Goal: Information Seeking & Learning: Find specific fact

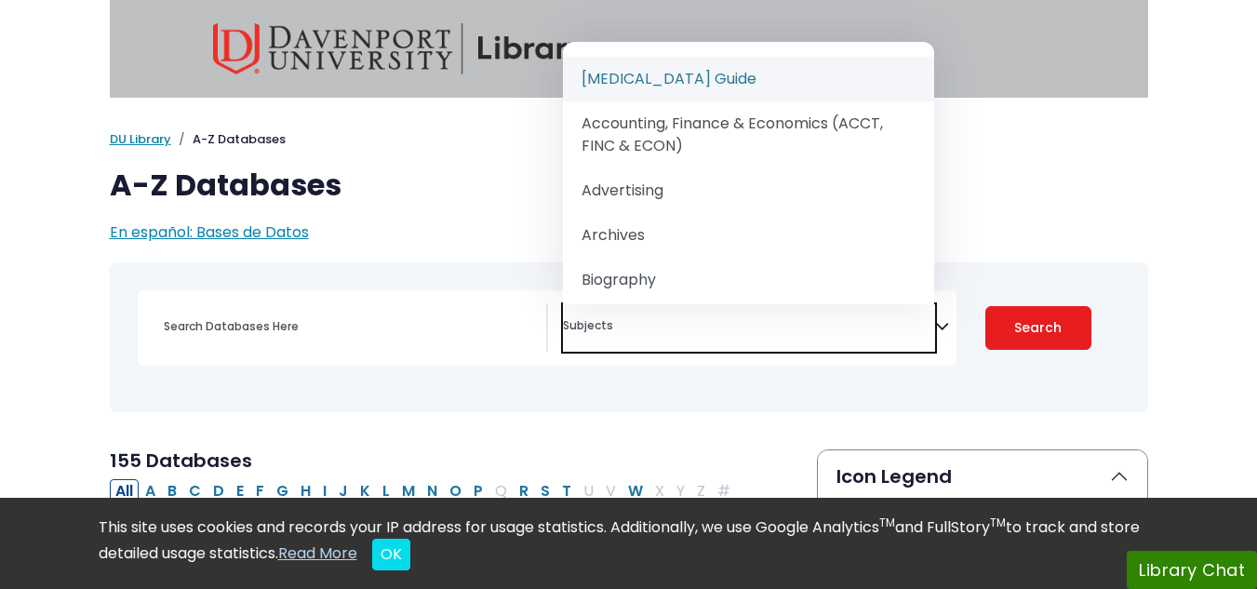
select select "Database Subject Filter"
click at [664, 335] on textarea "Search" at bounding box center [749, 327] width 372 height 15
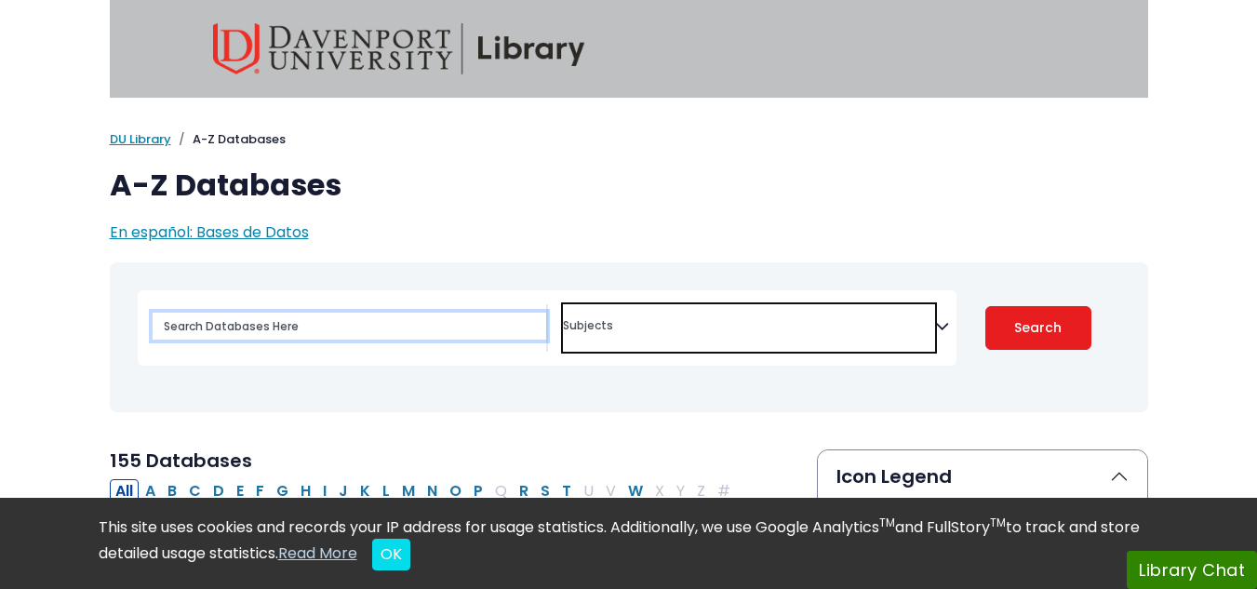
click at [195, 333] on input "Search database by title or keyword" at bounding box center [350, 326] width 394 height 27
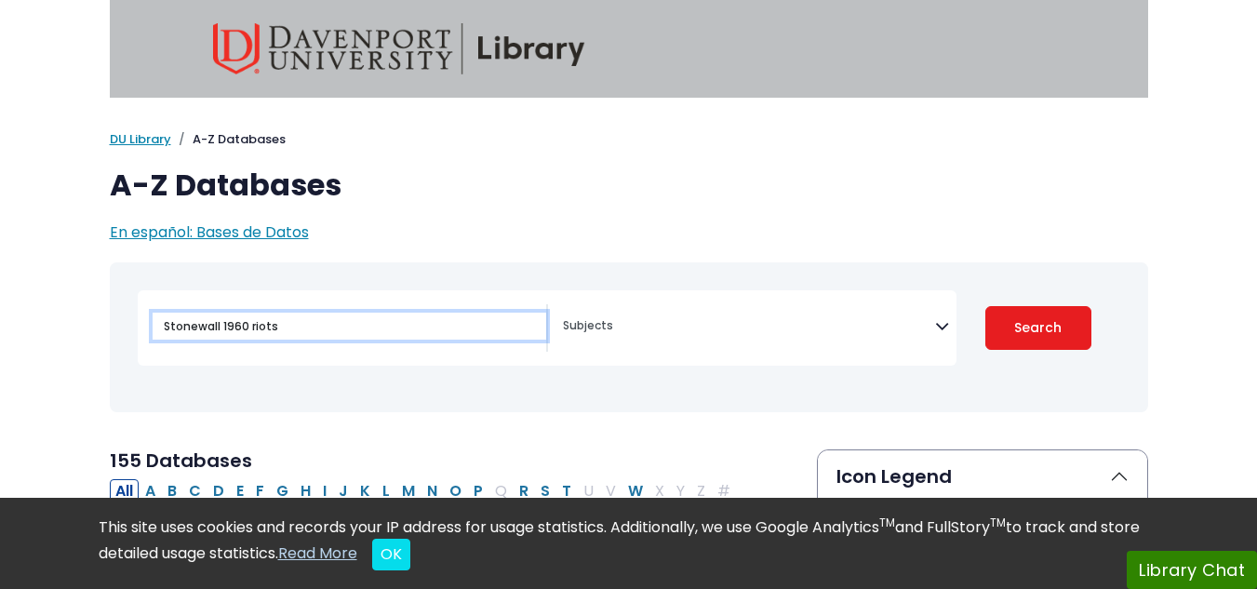
type input "Stonewall 1960 riots"
click at [985, 306] on button "Search" at bounding box center [1038, 328] width 106 height 44
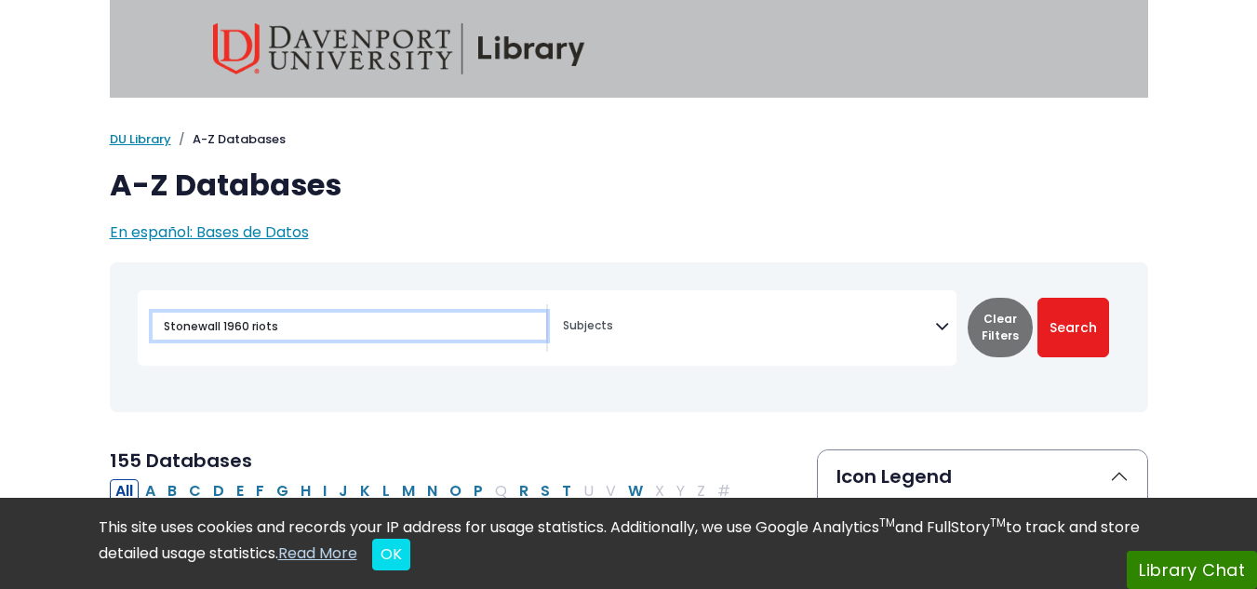
select select "Database Subject Filter"
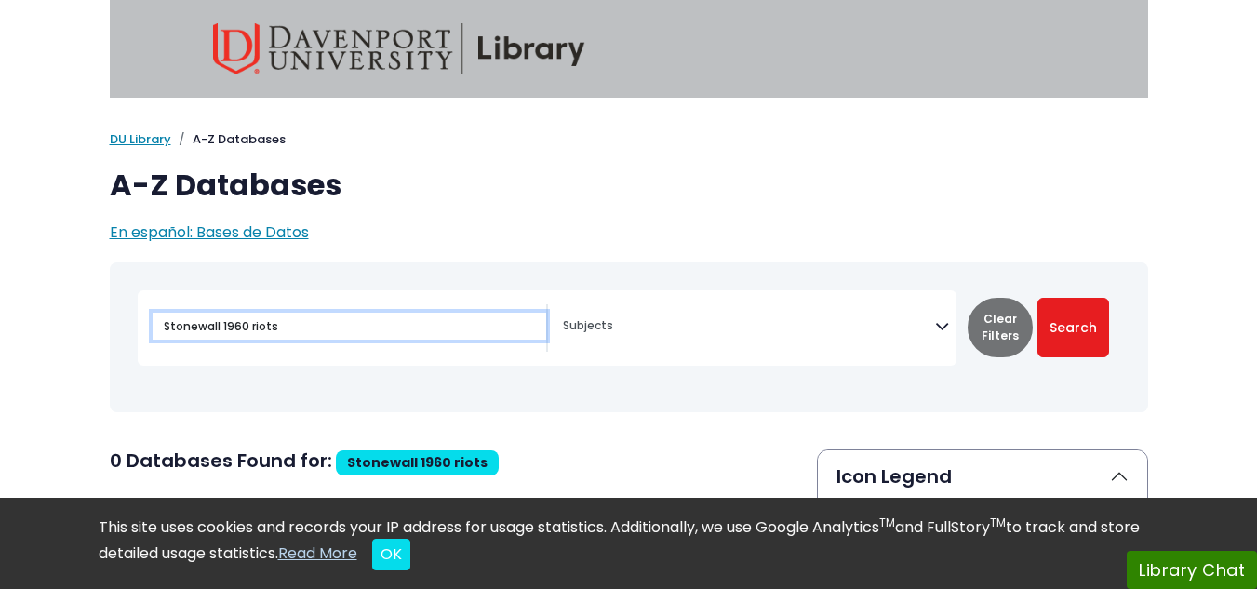
click at [349, 335] on input "Stonewall 1960 riots" at bounding box center [350, 326] width 394 height 27
type input "S"
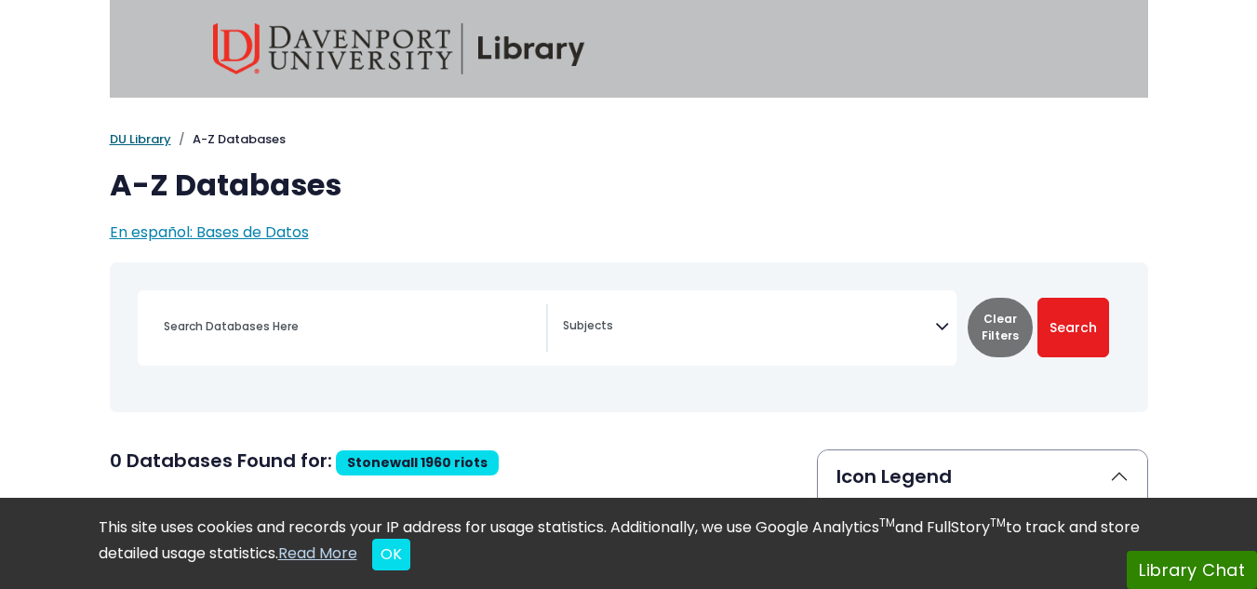
click at [133, 143] on link "DU Library" at bounding box center [140, 139] width 61 height 18
